Goal: Task Accomplishment & Management: Manage account settings

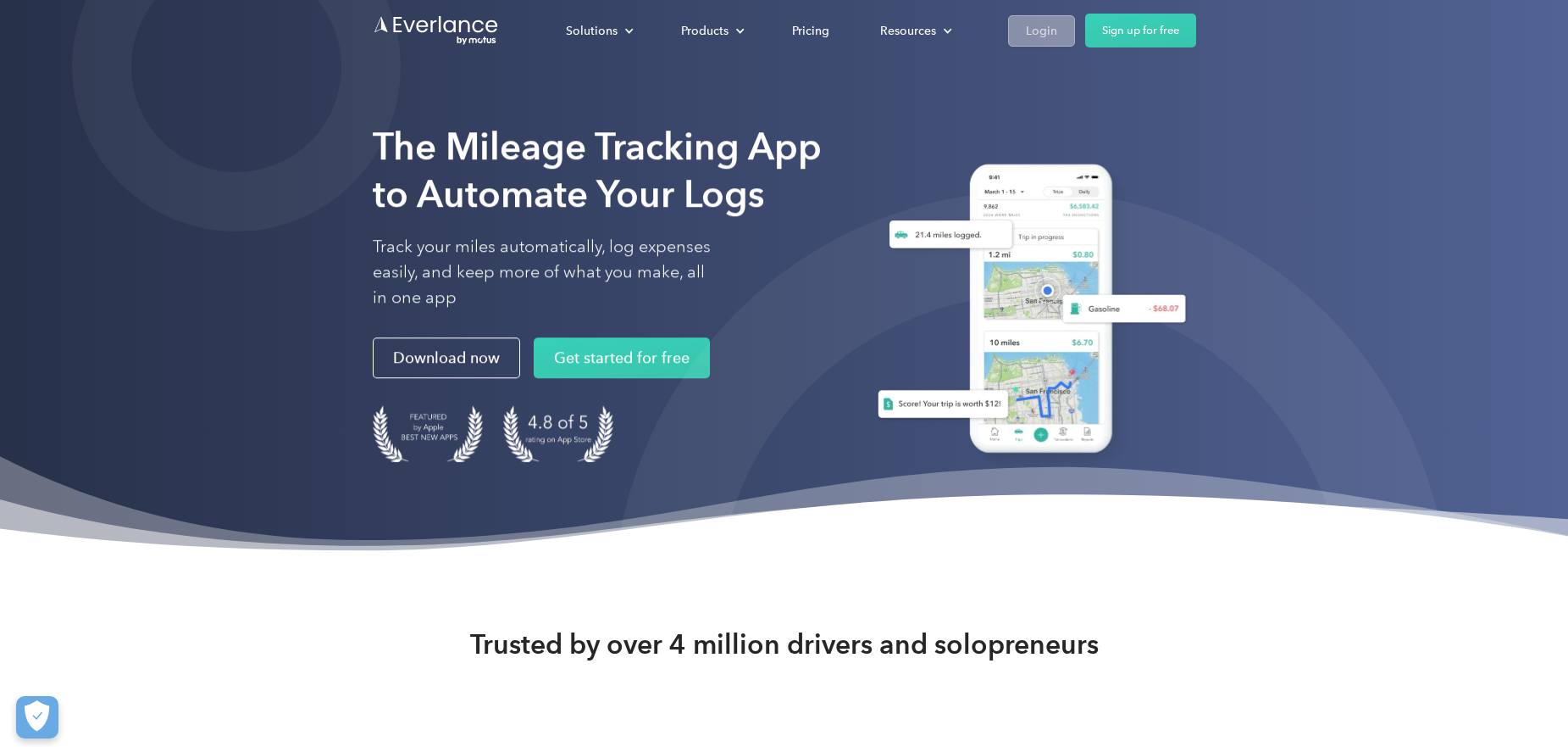
click at [1030, 28] on div "Login" at bounding box center [1042, 32] width 32 height 22
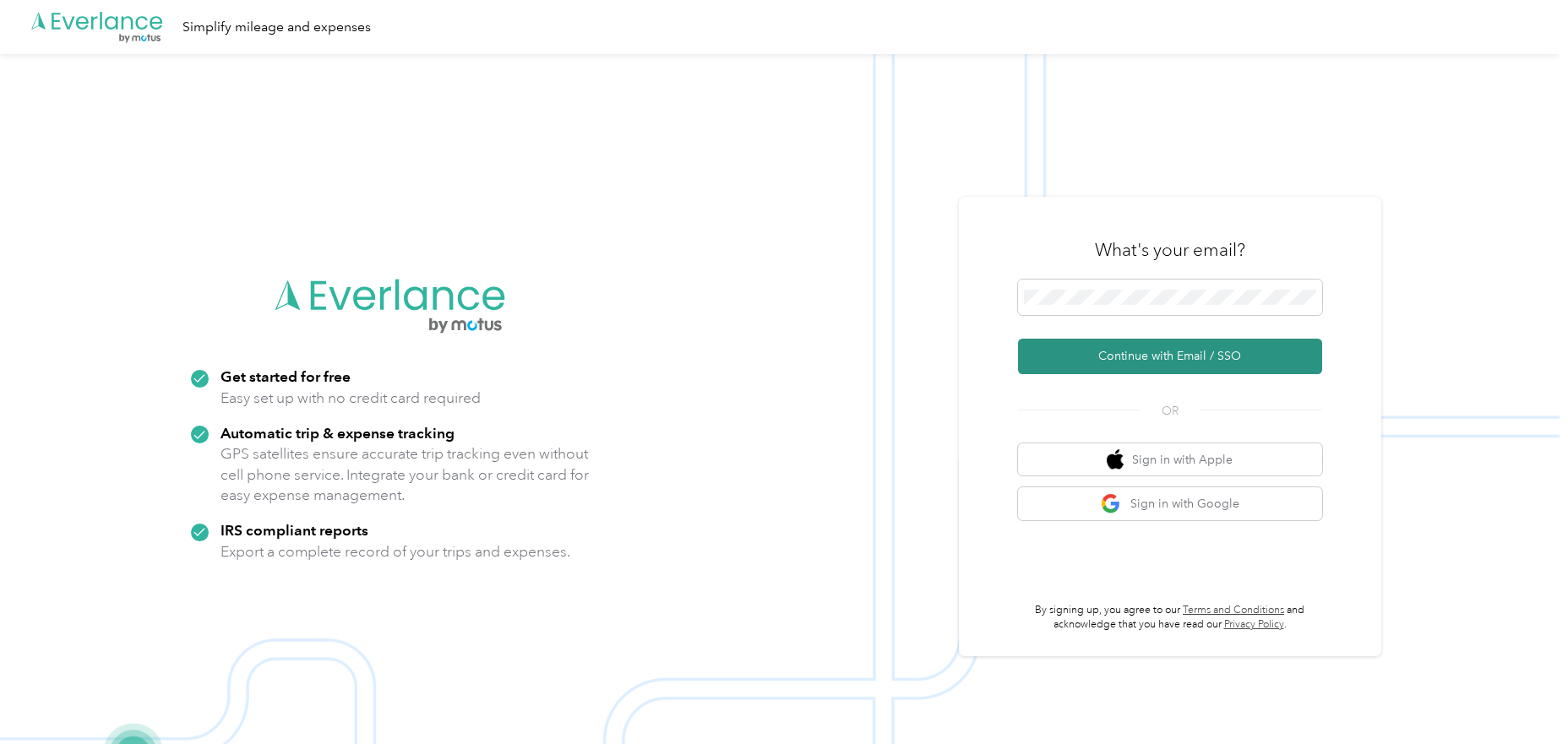
click at [1171, 353] on button "Continue with Email / SSO" at bounding box center [1170, 356] width 304 height 35
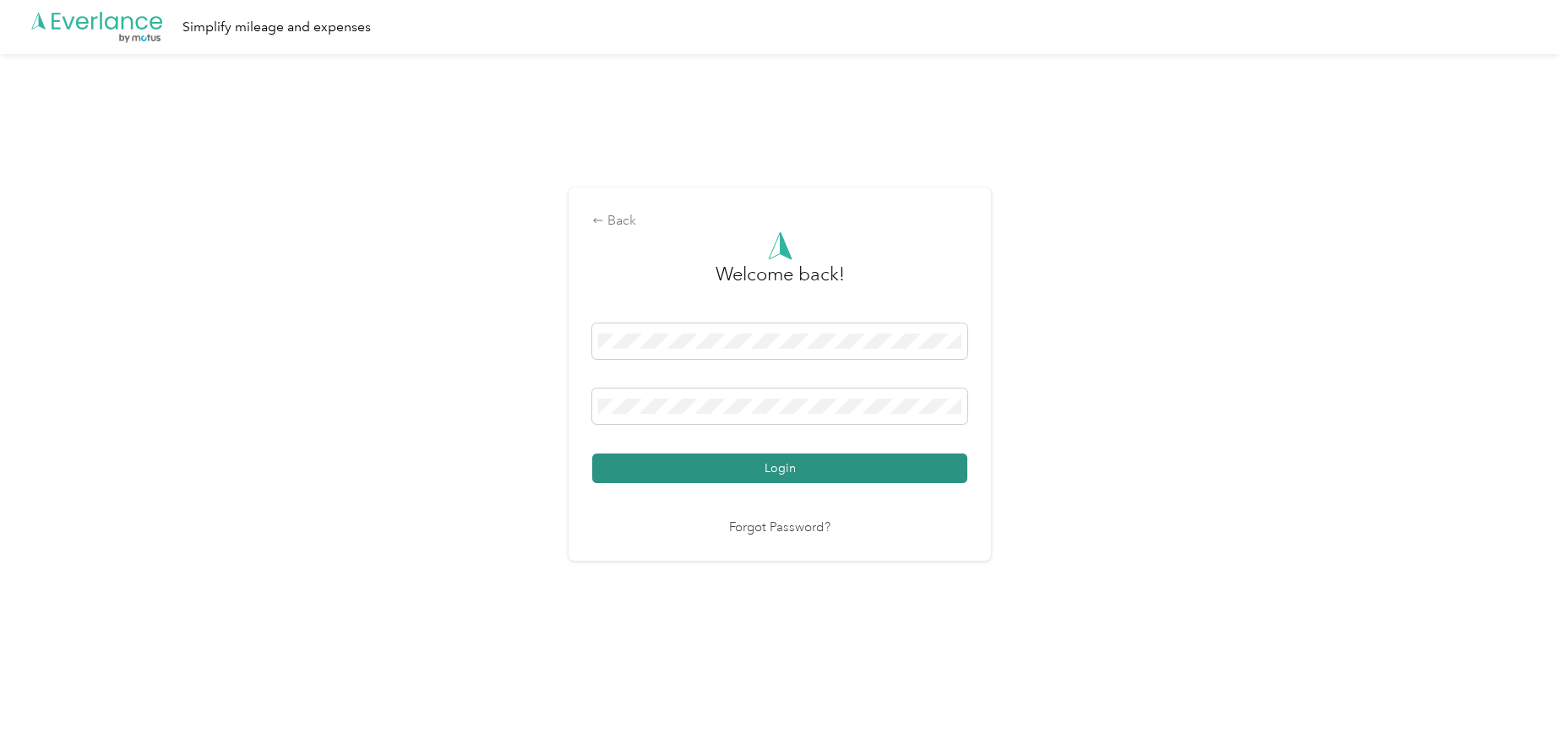
click at [789, 464] on button "Login" at bounding box center [780, 468] width 375 height 29
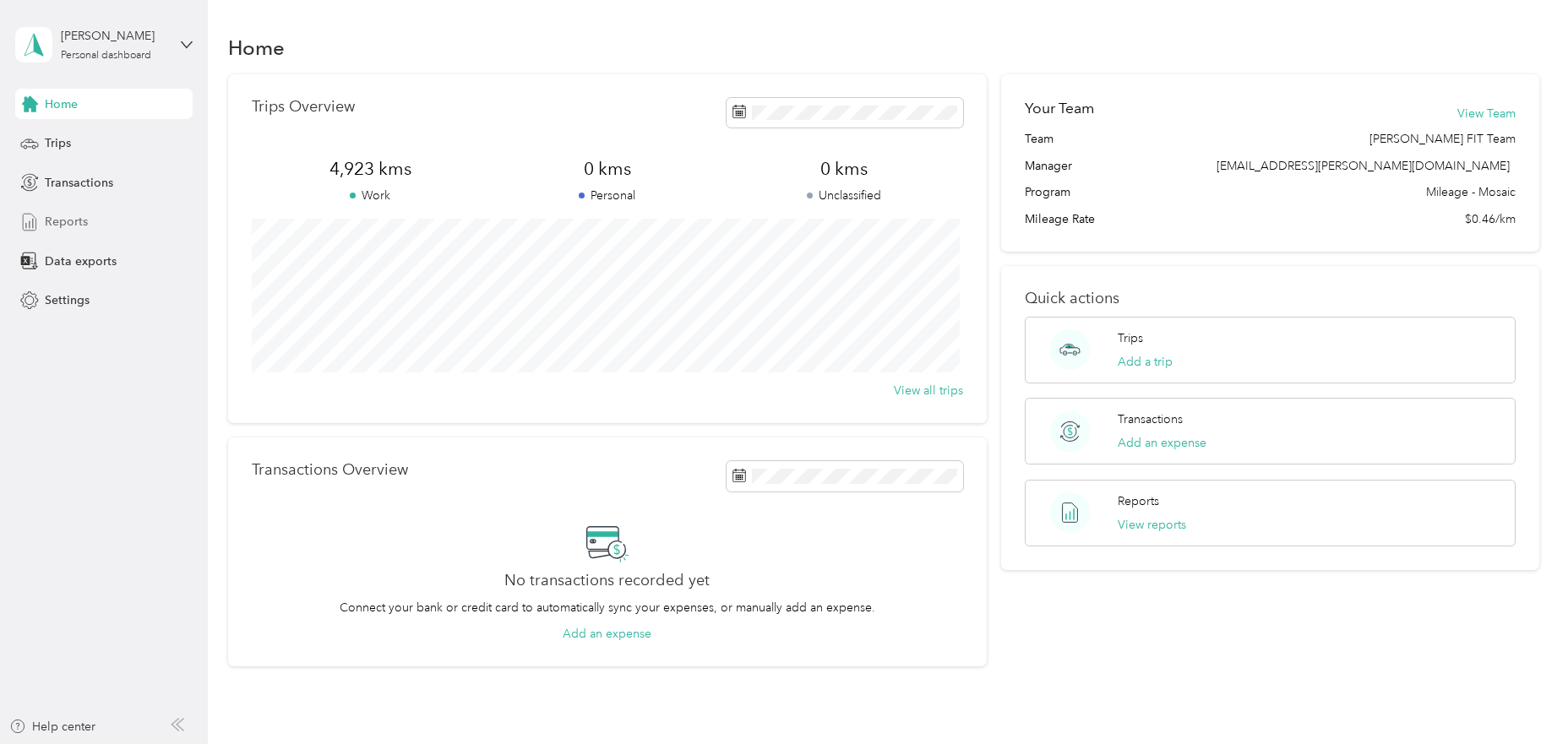
click at [62, 225] on span "Reports" at bounding box center [67, 222] width 43 height 18
